Goal: Find specific page/section

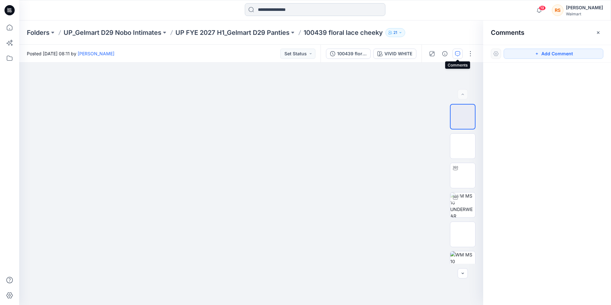
drag, startPoint x: 0, startPoint y: 0, endPoint x: 300, endPoint y: 10, distance: 299.7
click at [300, 10] on input at bounding box center [315, 9] width 141 height 13
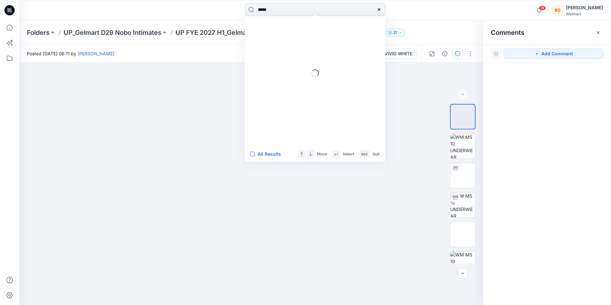
type input "******"
